Goal: Book appointment/travel/reservation

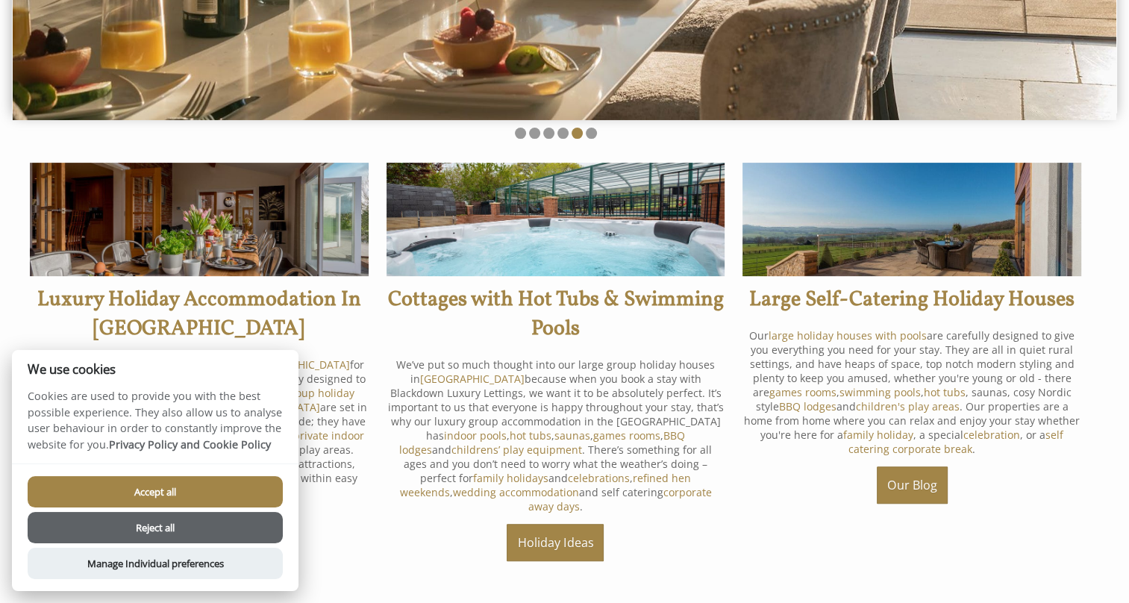
scroll to position [448, 0]
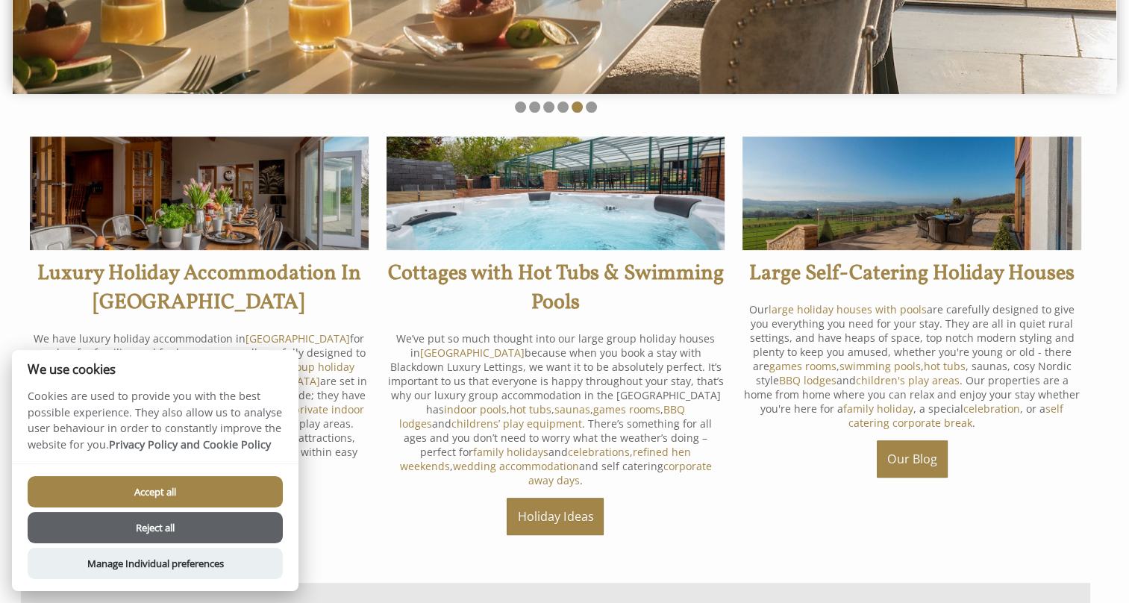
click at [193, 484] on button "Accept all" at bounding box center [155, 491] width 255 height 31
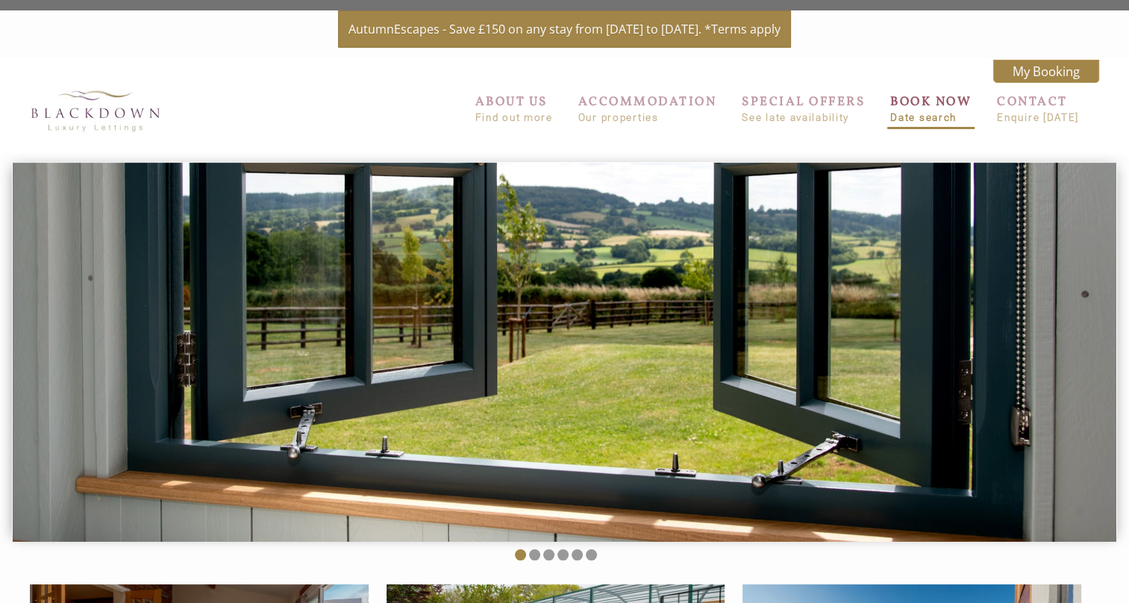
click at [944, 108] on link "BOOK NOW Date search" at bounding box center [931, 108] width 81 height 30
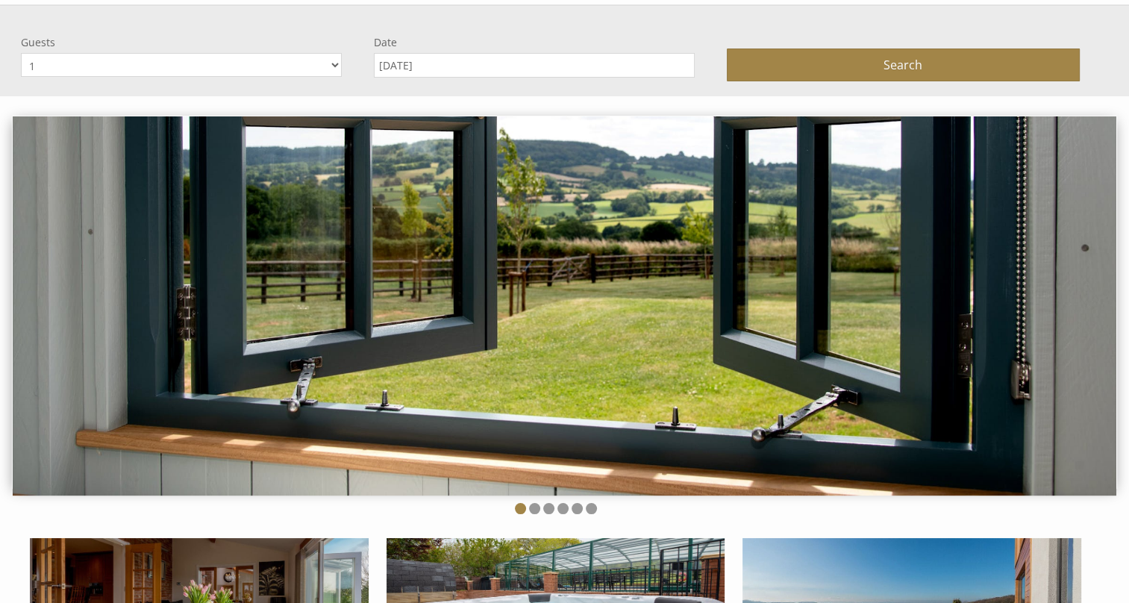
scroll to position [12, 0]
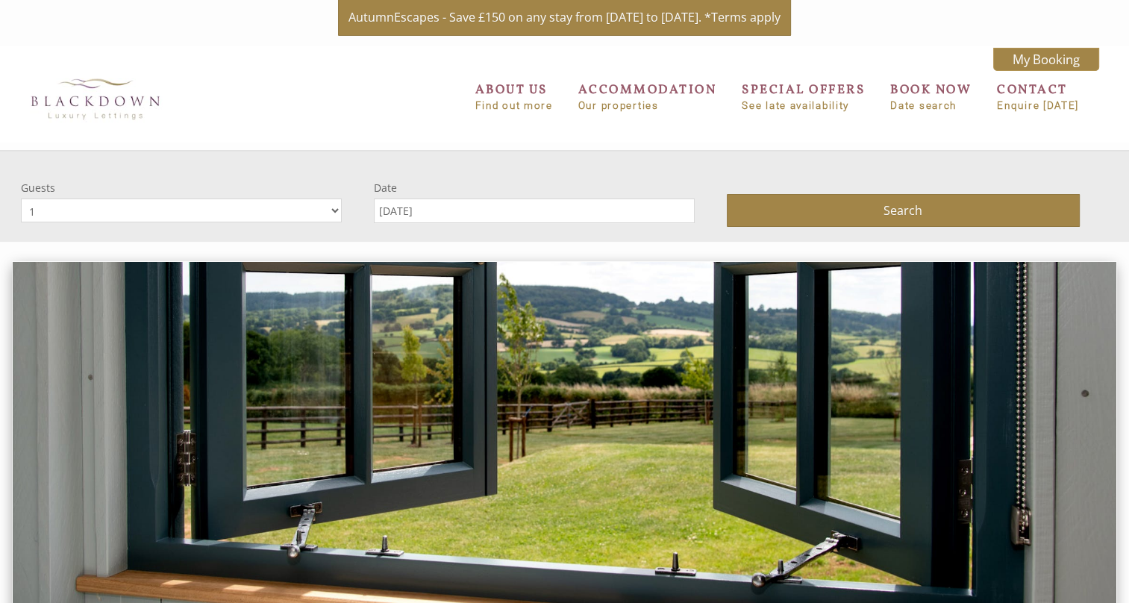
click at [259, 219] on select "1 2 3 4 5 6 7 8 9 10 11 12 13 14" at bounding box center [181, 211] width 321 height 24
select select "6"
click at [21, 199] on select "1 2 3 4 5 6 7 8 9 10 11 12 13 14" at bounding box center [181, 211] width 321 height 24
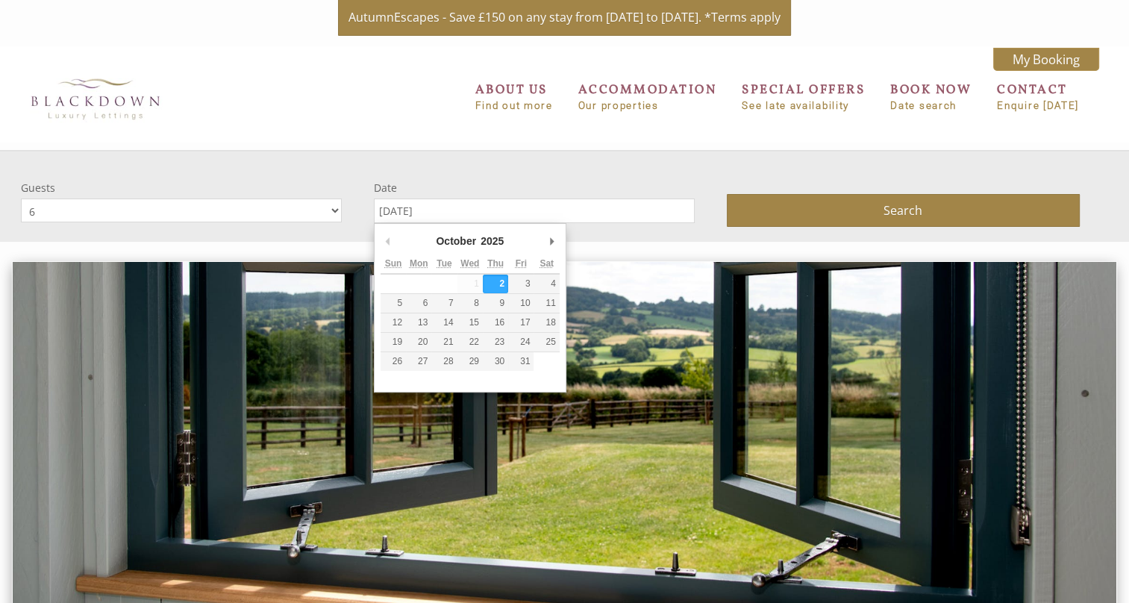
click at [437, 212] on input "[DATE]" at bounding box center [534, 211] width 321 height 25
type input "23/12/2025"
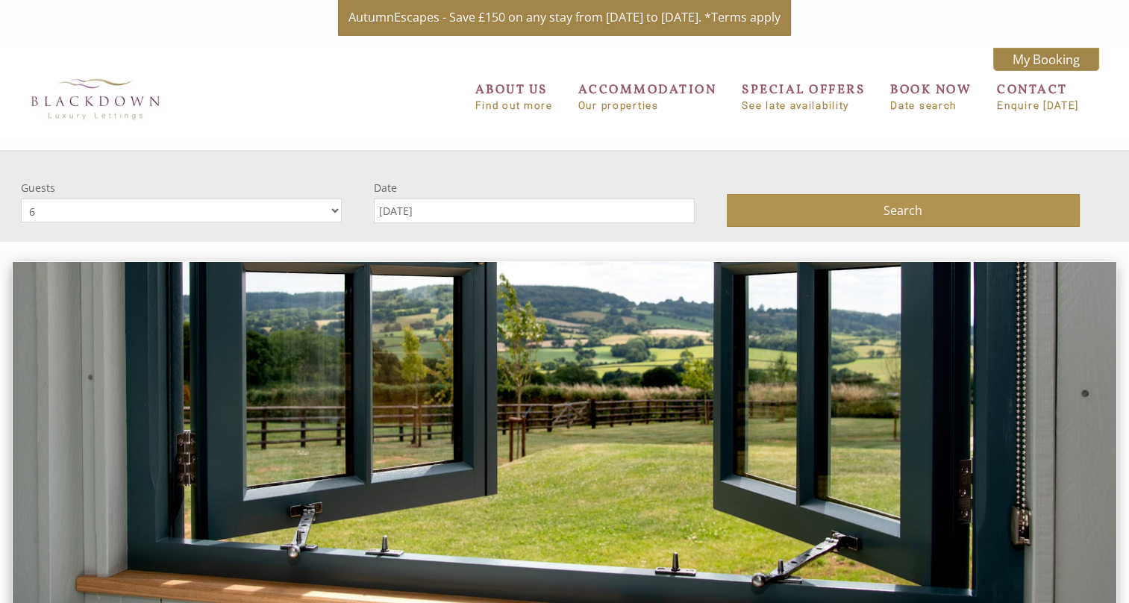
click at [856, 216] on button "Search" at bounding box center [903, 210] width 353 height 33
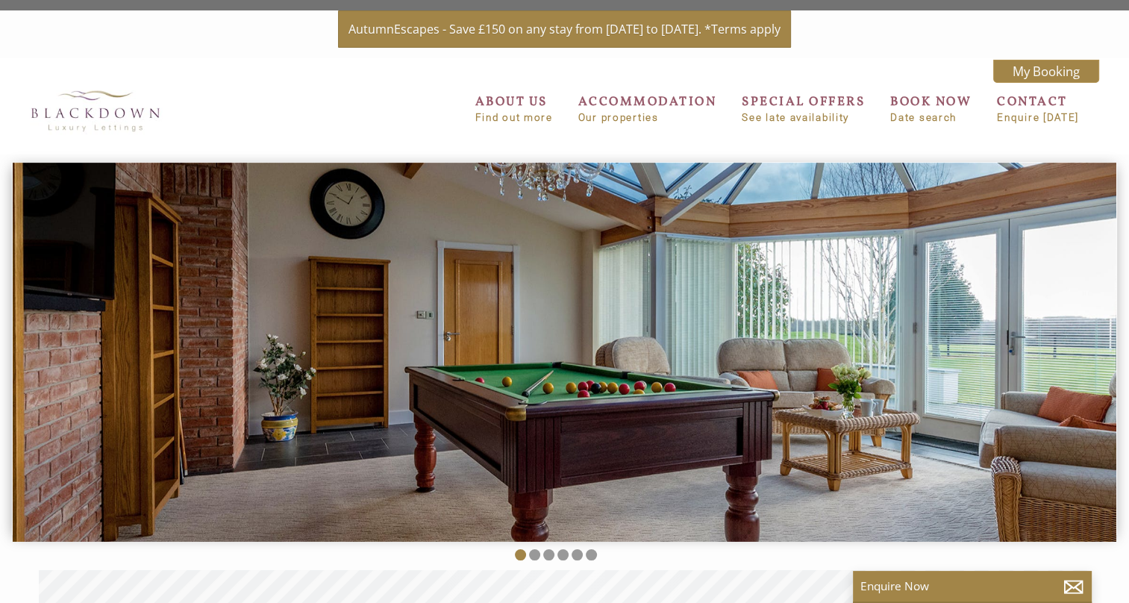
scroll to position [0, 13]
click at [923, 103] on link "BOOK NOW Date search" at bounding box center [931, 108] width 81 height 30
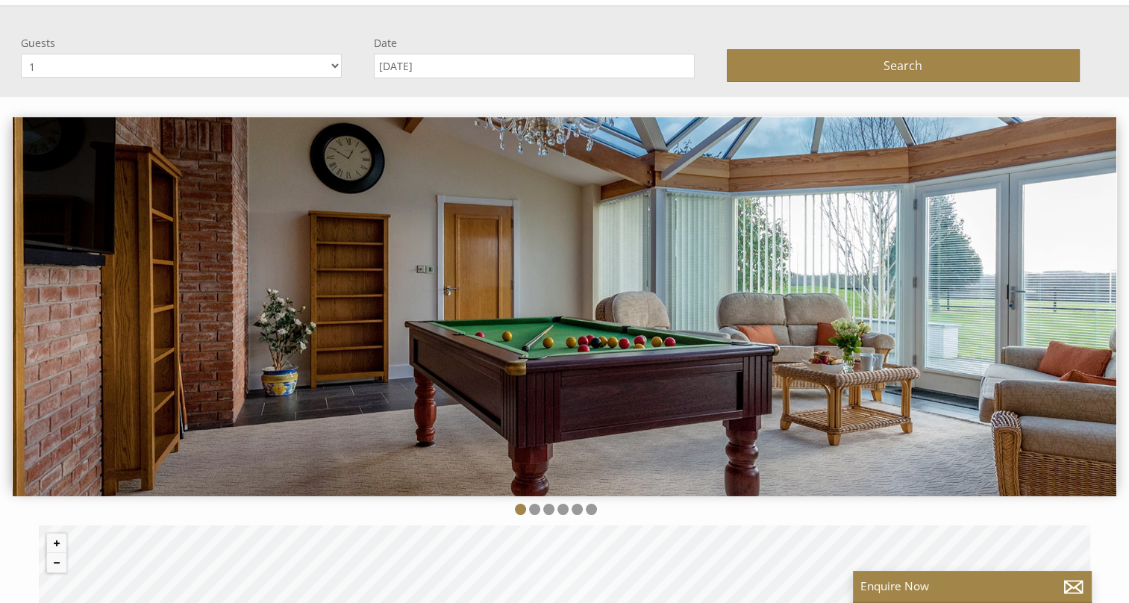
scroll to position [161, 0]
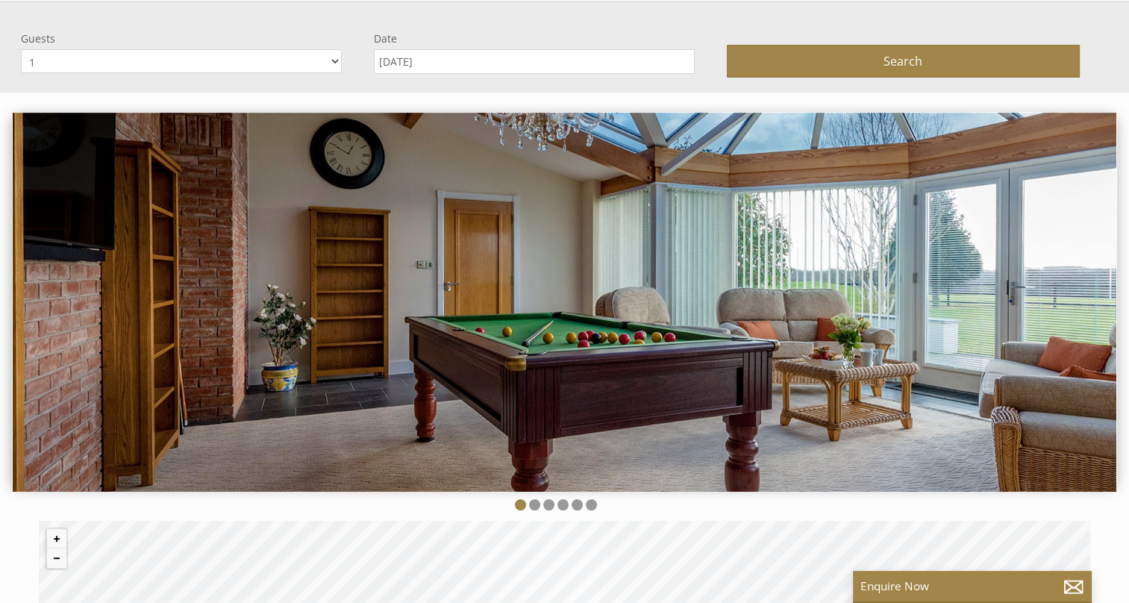
click at [165, 70] on select "1 2 3 4 5 6 7 8 9 10 11 12 13 14" at bounding box center [181, 61] width 321 height 24
select select "12"
click at [21, 49] on select "1 2 3 4 5 6 7 8 9 10 11 12 13 14" at bounding box center [181, 61] width 321 height 24
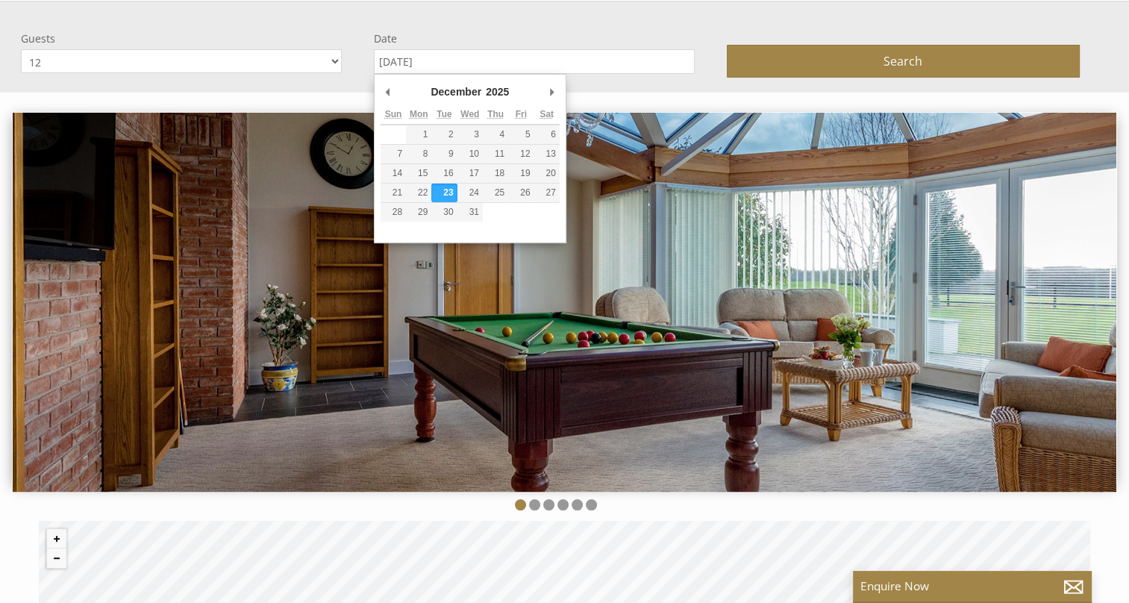
click at [408, 69] on input "23/12/2025" at bounding box center [534, 61] width 321 height 25
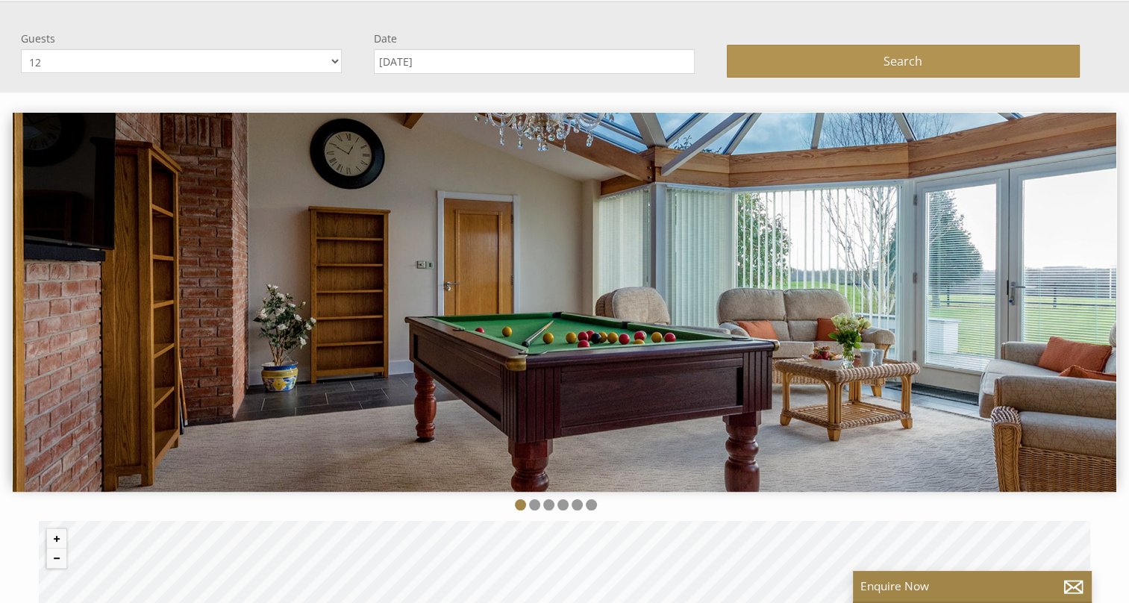
click at [911, 65] on span "Search" at bounding box center [903, 61] width 39 height 16
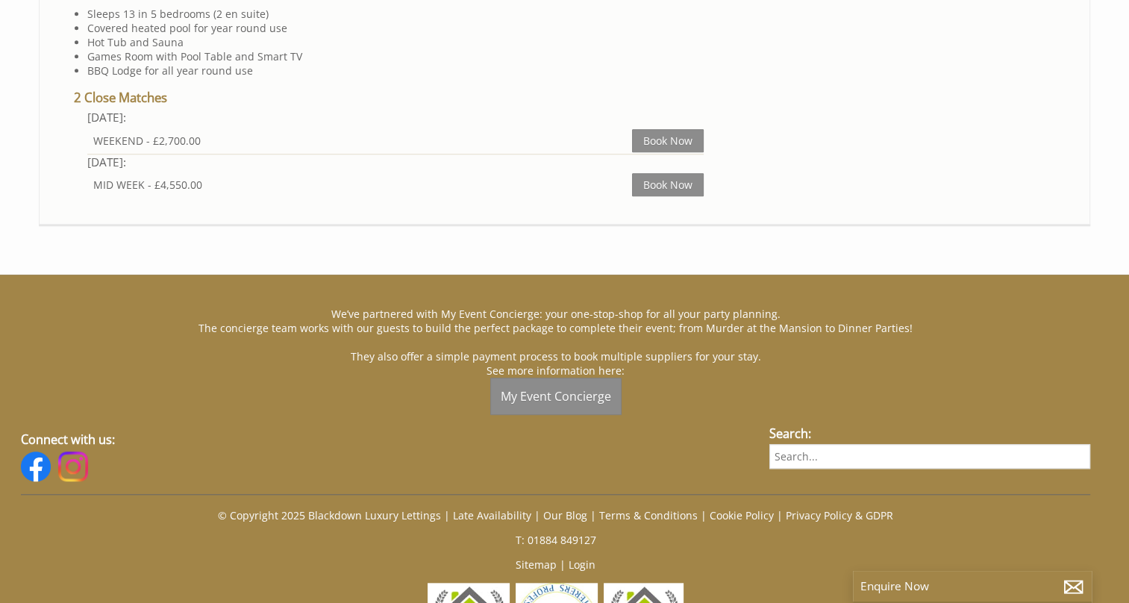
scroll to position [1418, 0]
